Goal: Navigation & Orientation: Find specific page/section

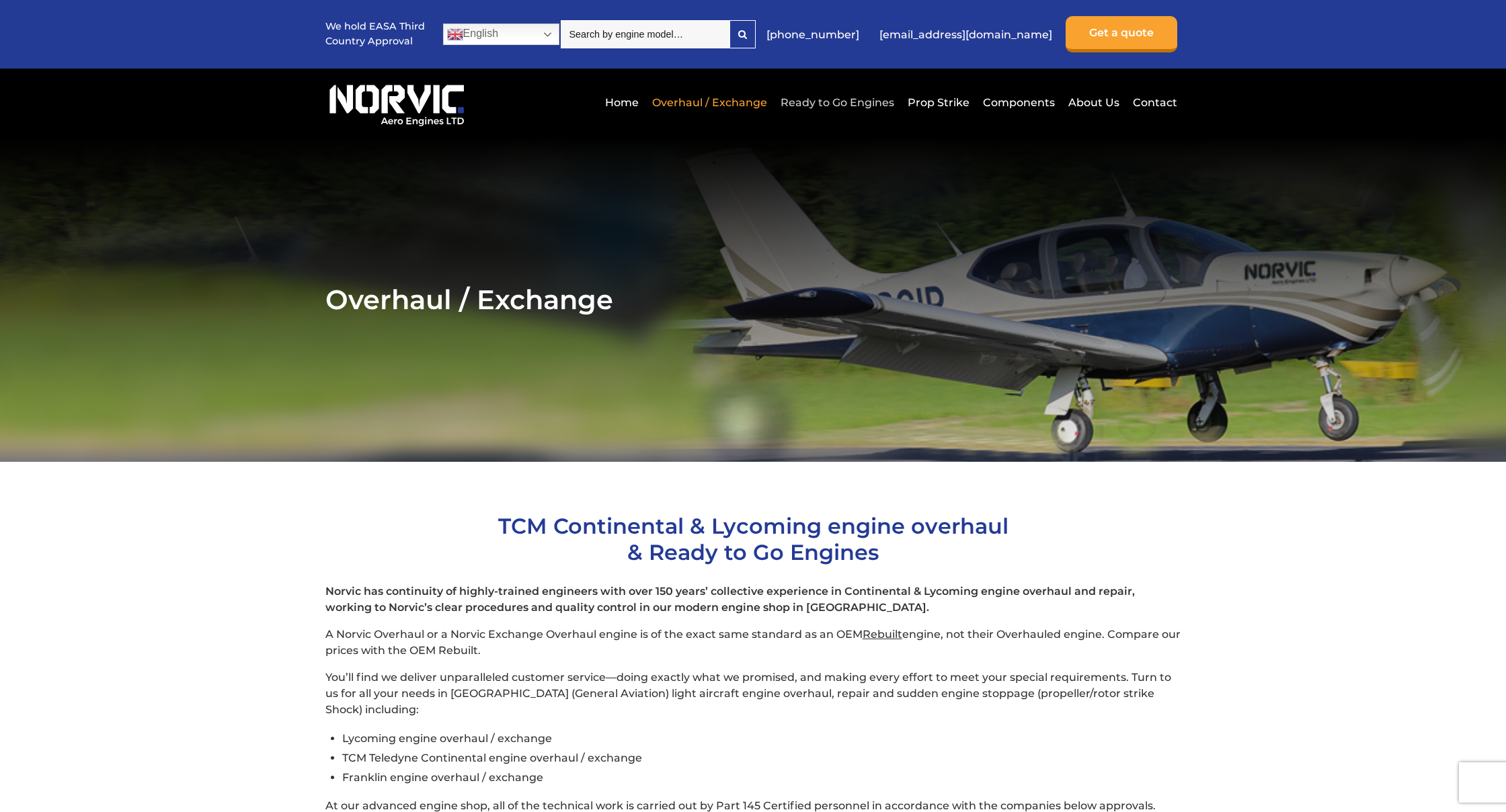
click at [853, 103] on link "Ready to Go Engines" at bounding box center [837, 103] width 120 height 33
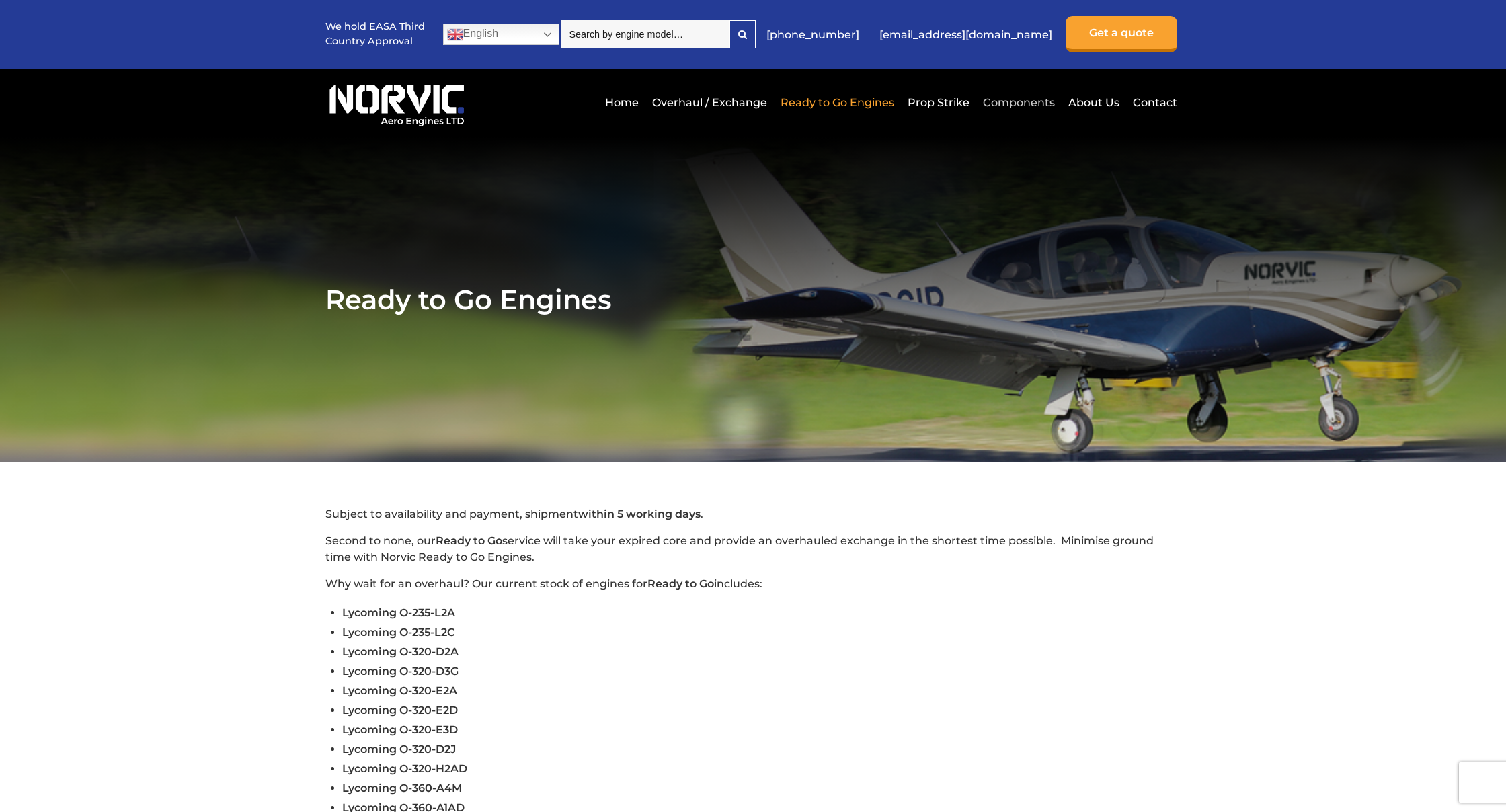
click at [1011, 100] on link "Components" at bounding box center [1019, 103] width 78 height 33
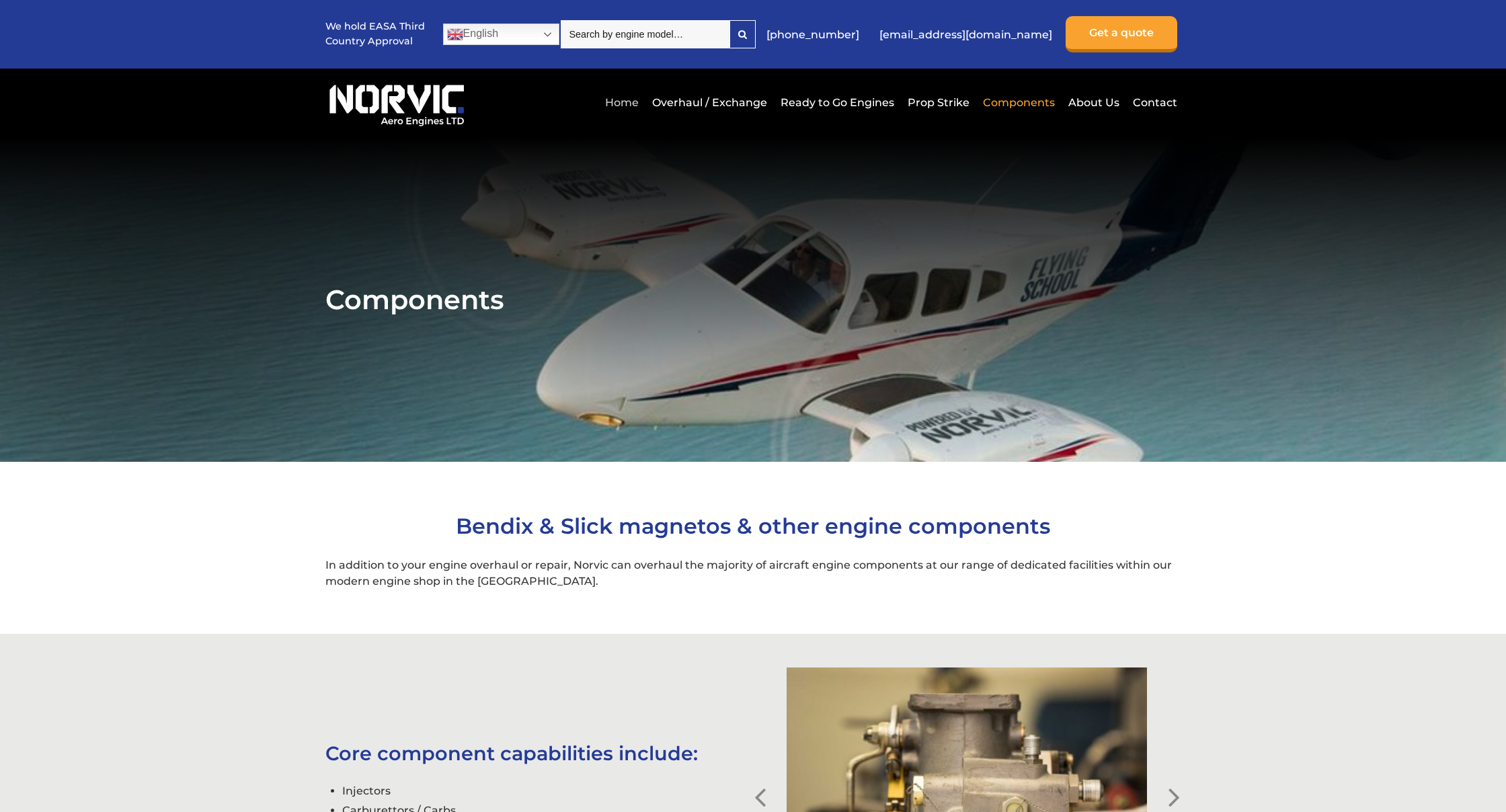
click at [641, 105] on link "Home" at bounding box center [621, 103] width 40 height 33
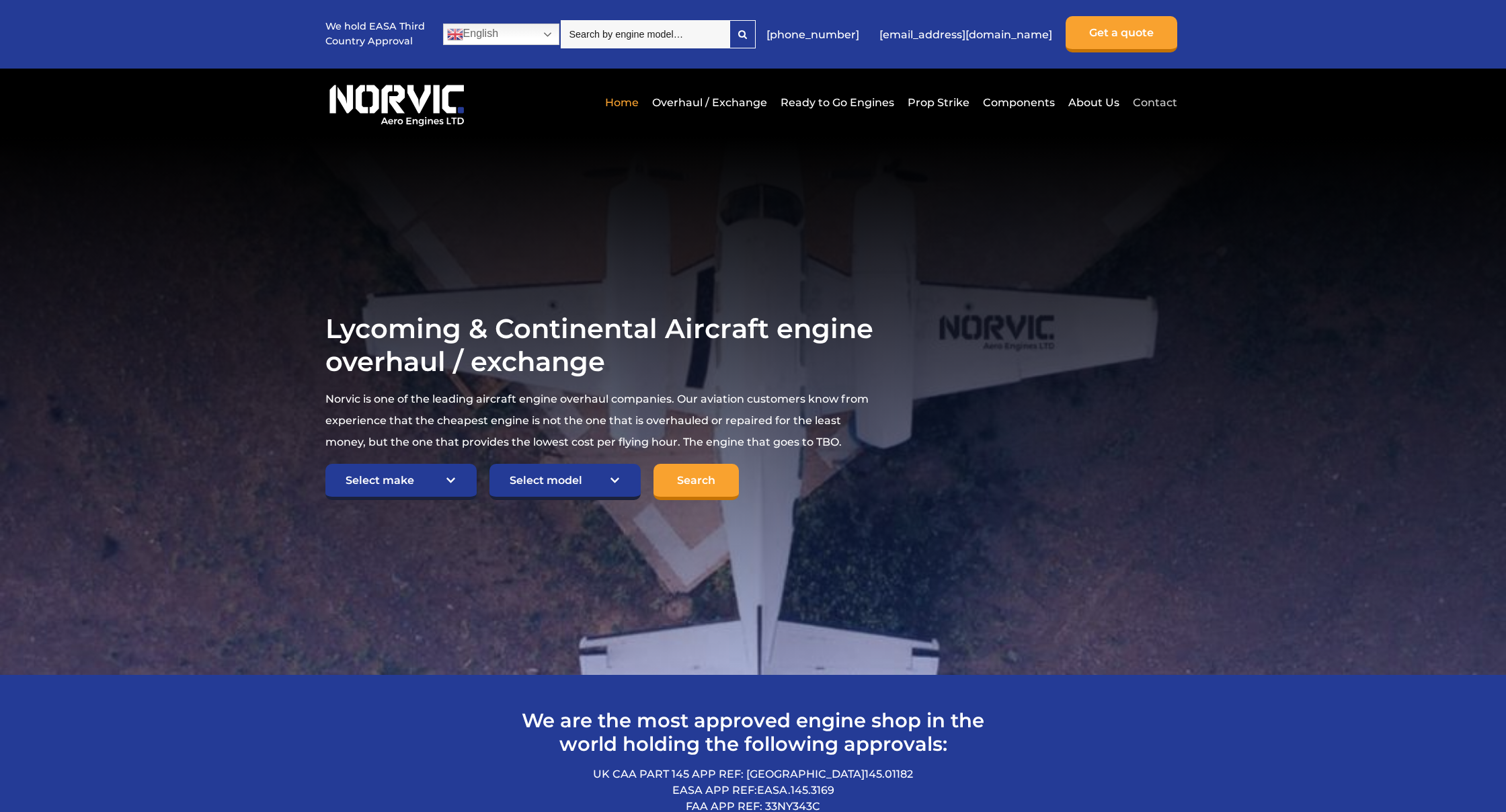
click at [1164, 105] on link "Contact" at bounding box center [1154, 103] width 48 height 33
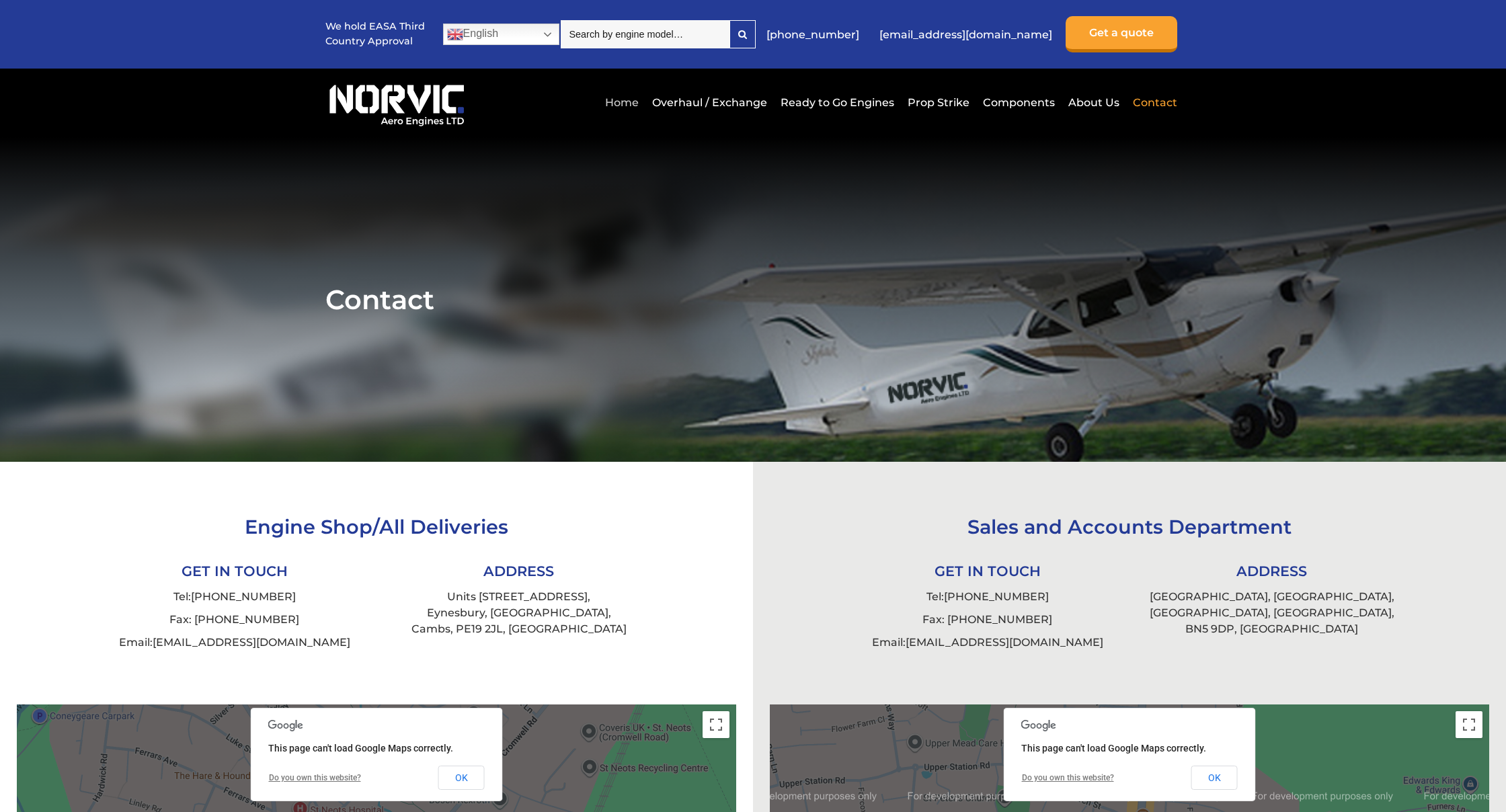
click at [623, 99] on link "Home" at bounding box center [621, 103] width 40 height 33
